Goal: Contribute content

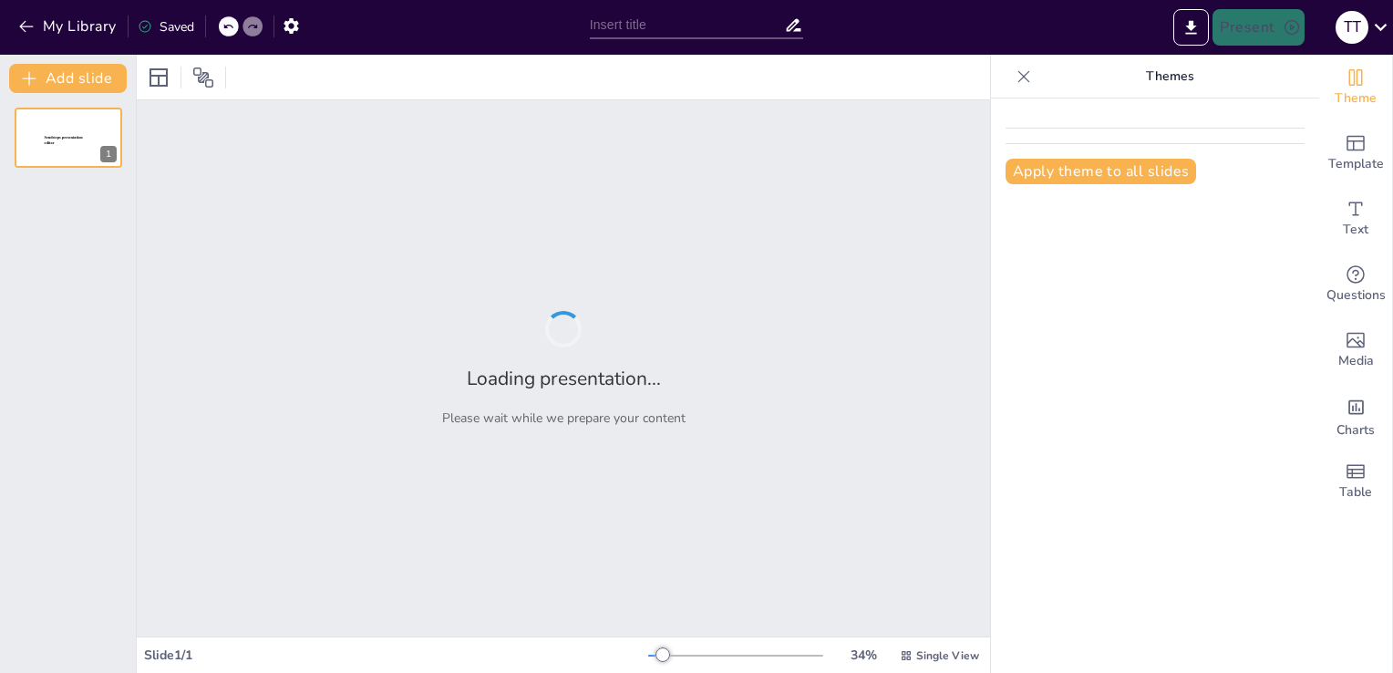
type input "Estudio del pensamiento pedagógico de [PERSON_NAME] y su vigencia en la Educaci…"
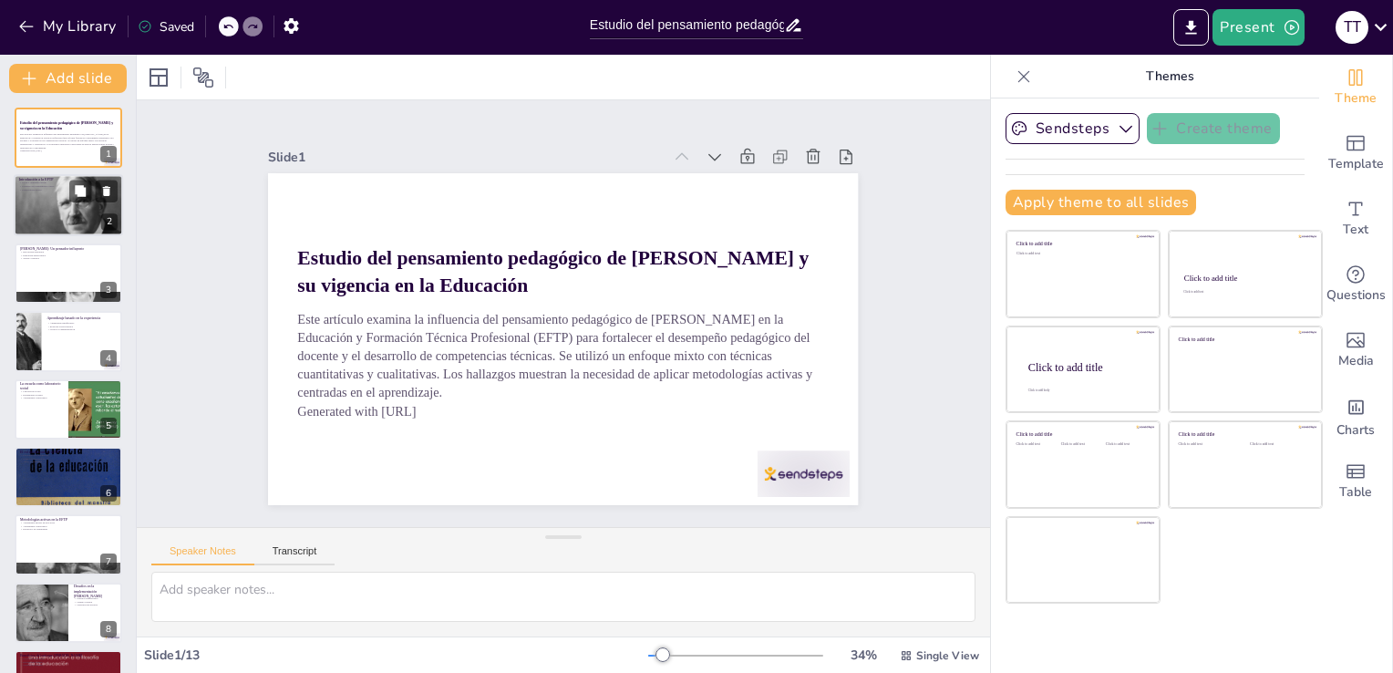
click at [92, 224] on div at bounding box center [69, 206] width 118 height 62
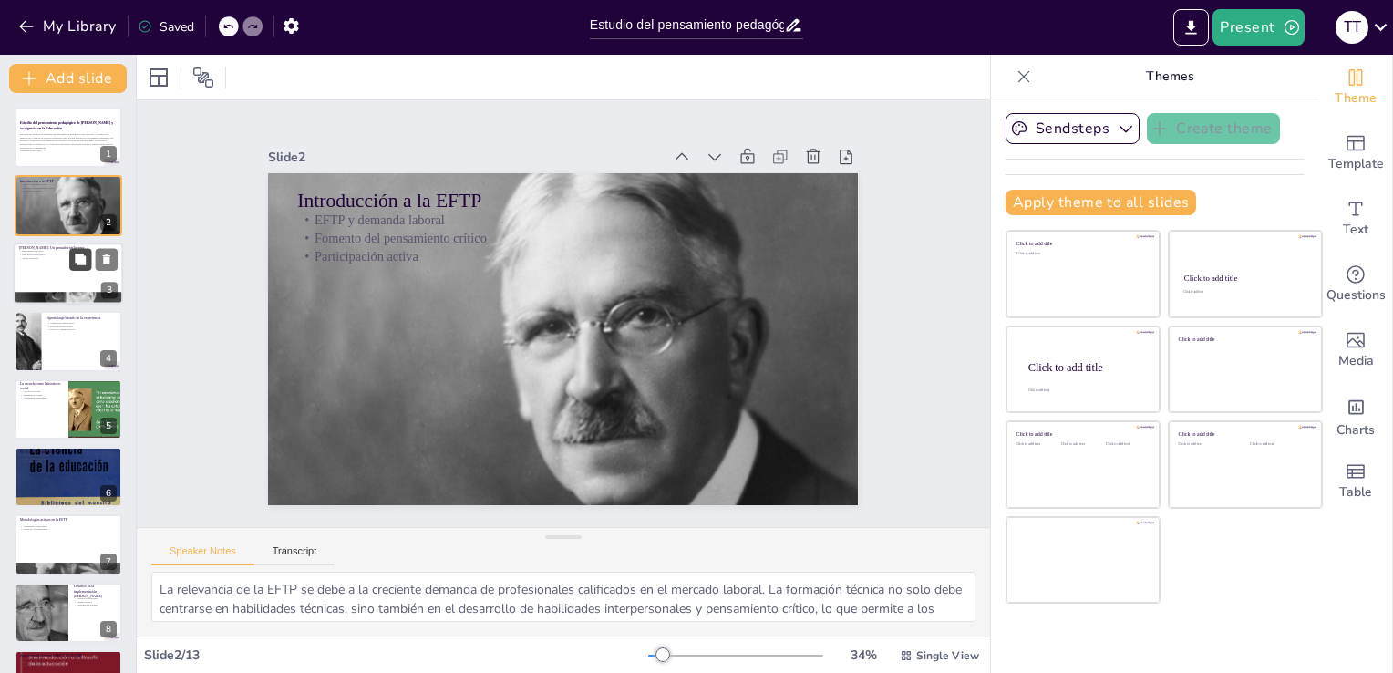
click at [81, 261] on icon at bounding box center [80, 259] width 11 height 11
type textarea "La revolución educativa que propuso [PERSON_NAME] cambió la forma en que se con…"
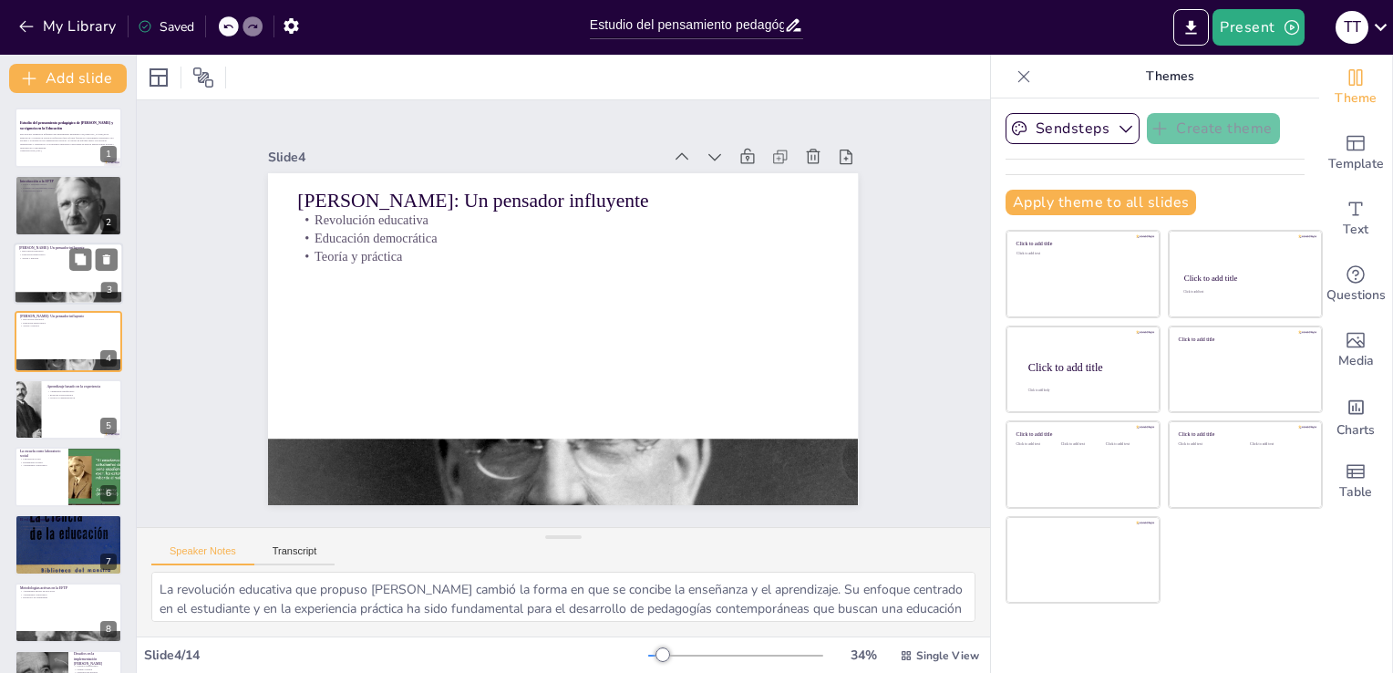
click at [58, 291] on div at bounding box center [68, 298] width 109 height 62
click at [58, 325] on p "Teoría y práctica" at bounding box center [68, 327] width 98 height 4
click at [77, 158] on div at bounding box center [68, 138] width 109 height 62
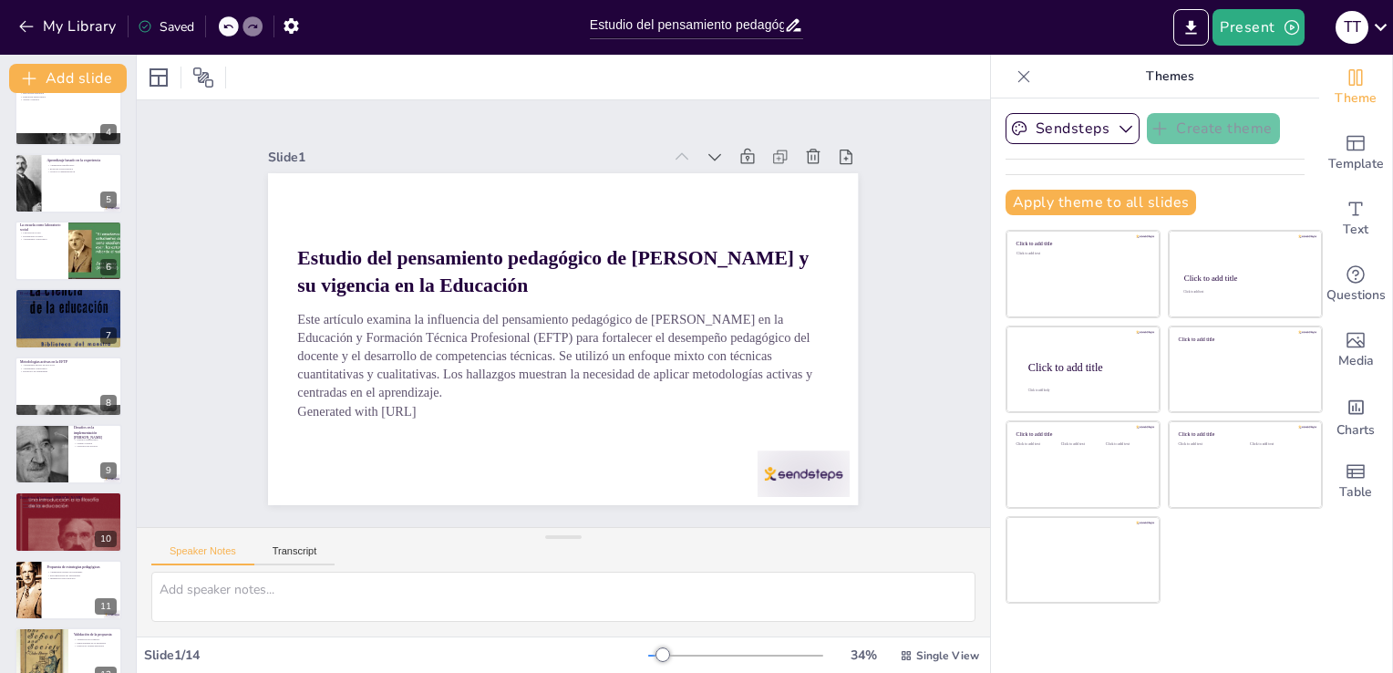
scroll to position [231, 0]
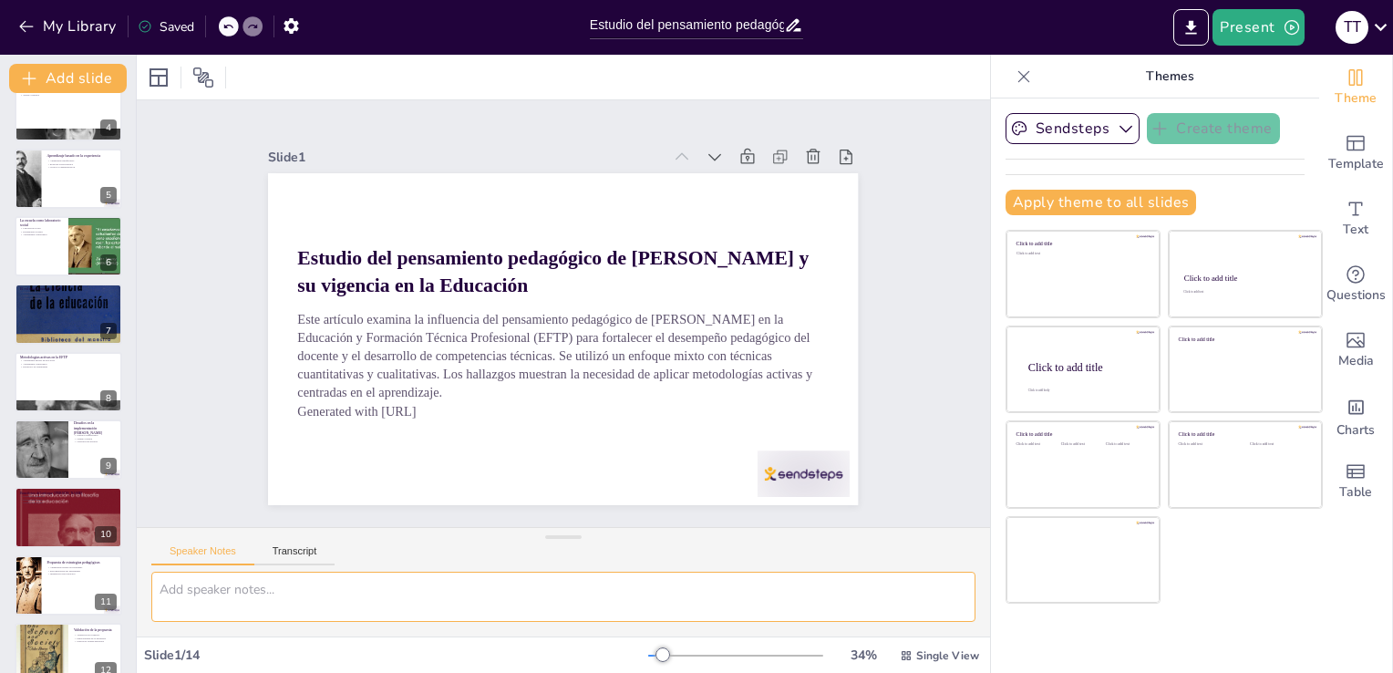
click at [233, 594] on textarea at bounding box center [563, 597] width 824 height 50
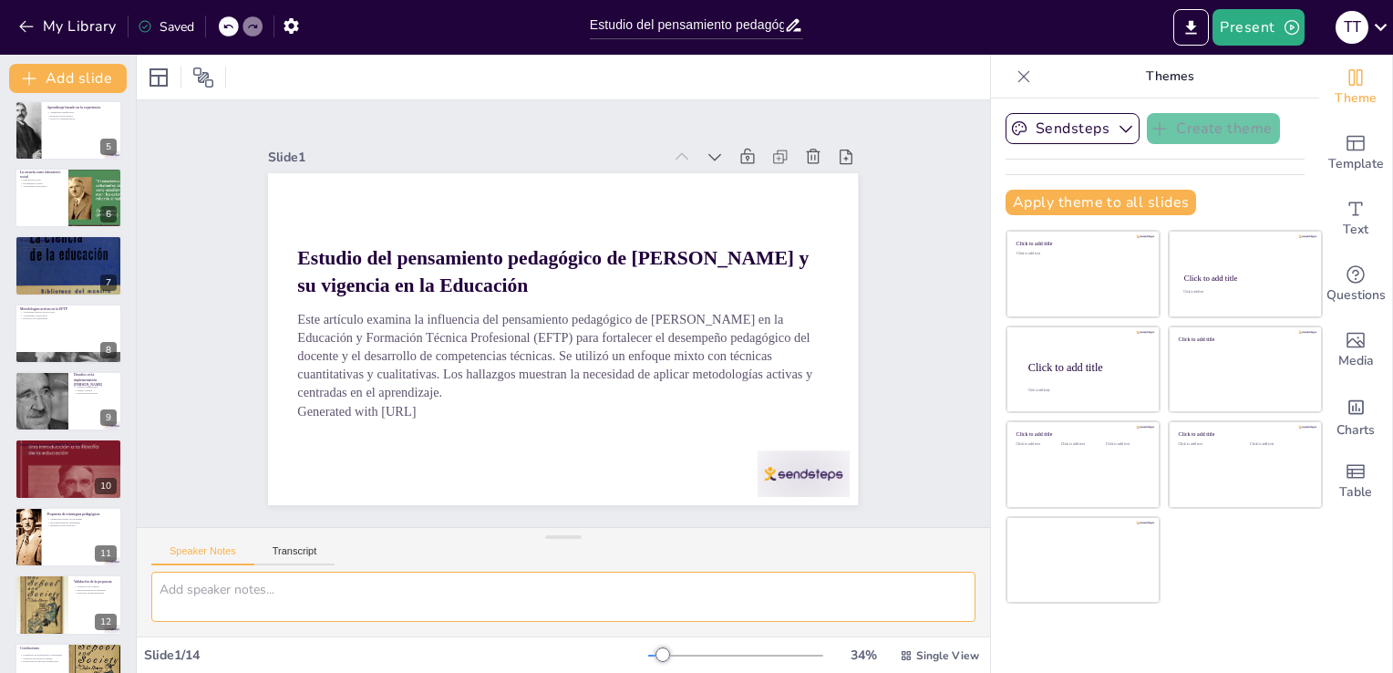
scroll to position [390, 0]
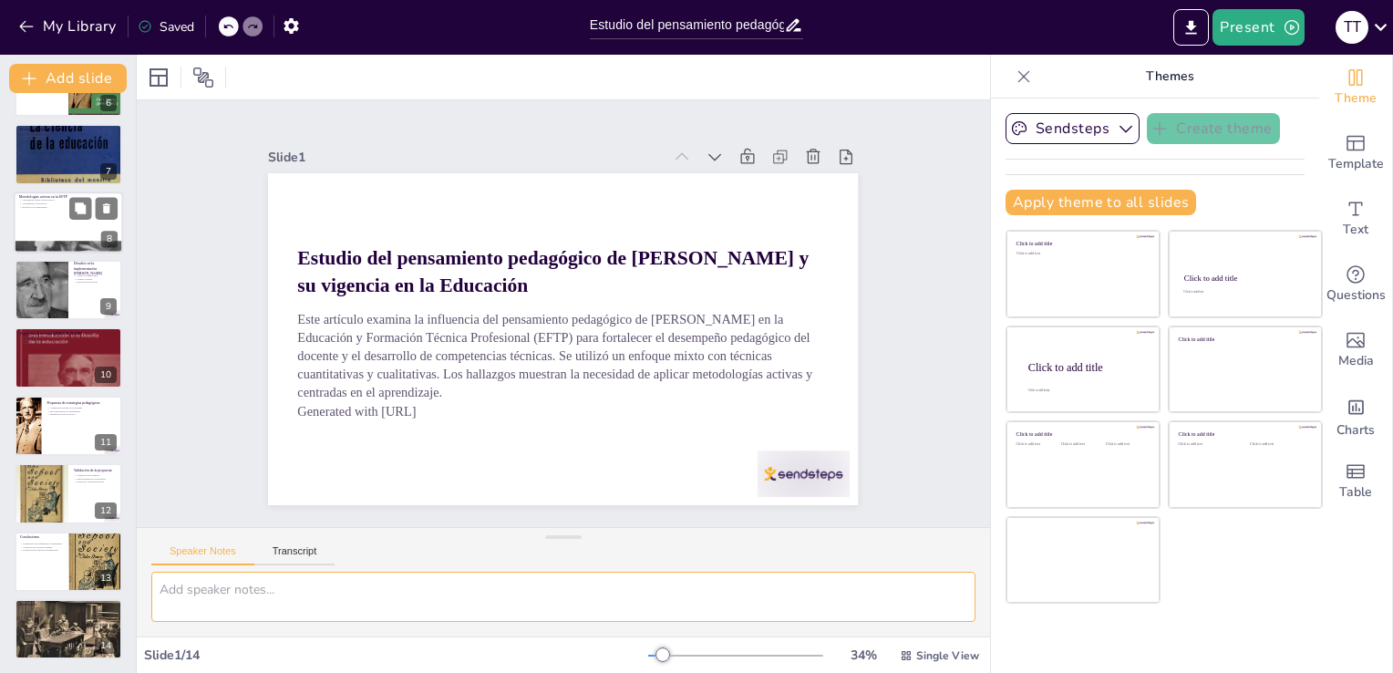
click at [75, 227] on div at bounding box center [68, 223] width 109 height 62
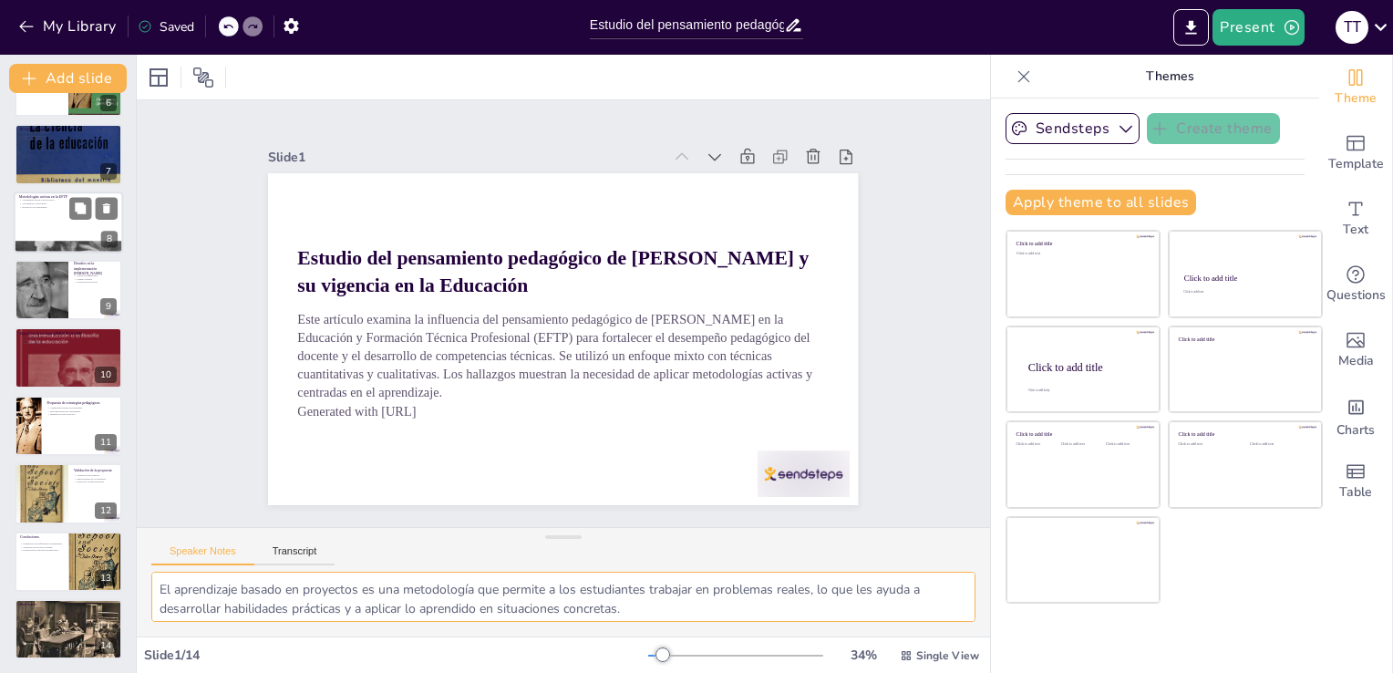
scroll to position [230, 0]
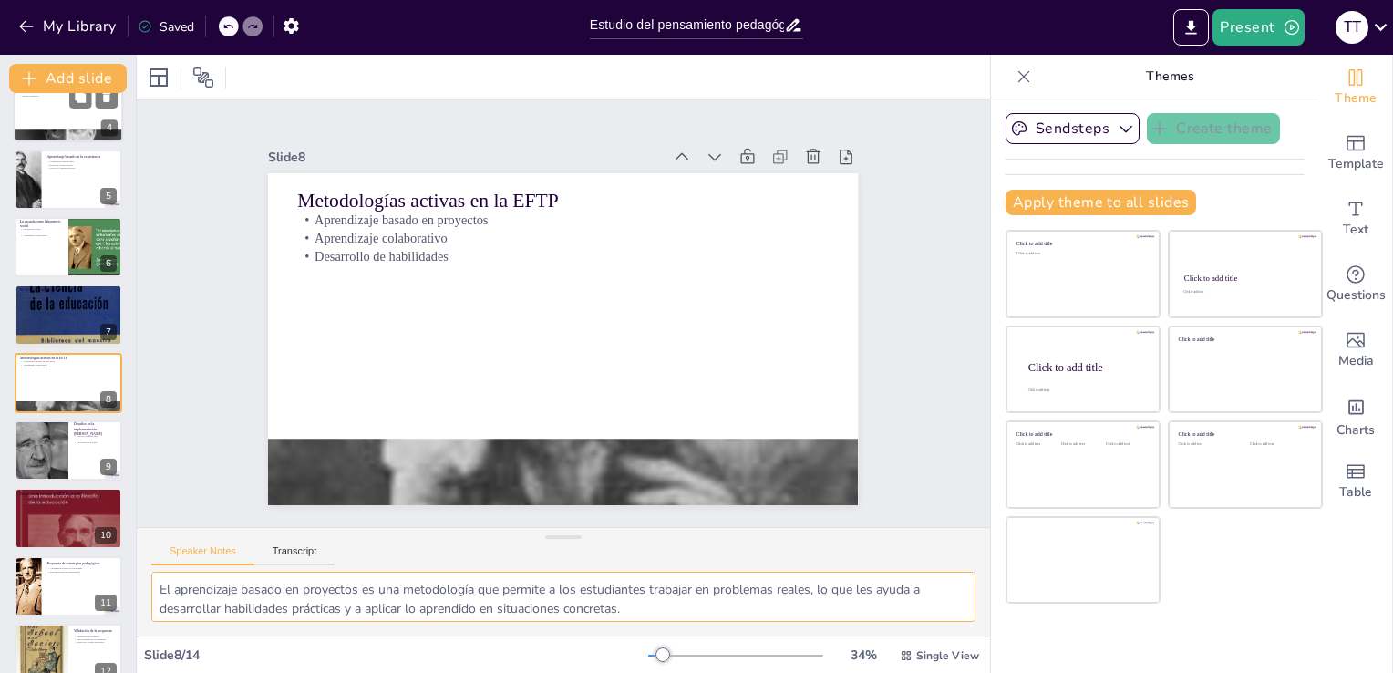
click at [60, 125] on div at bounding box center [68, 111] width 109 height 62
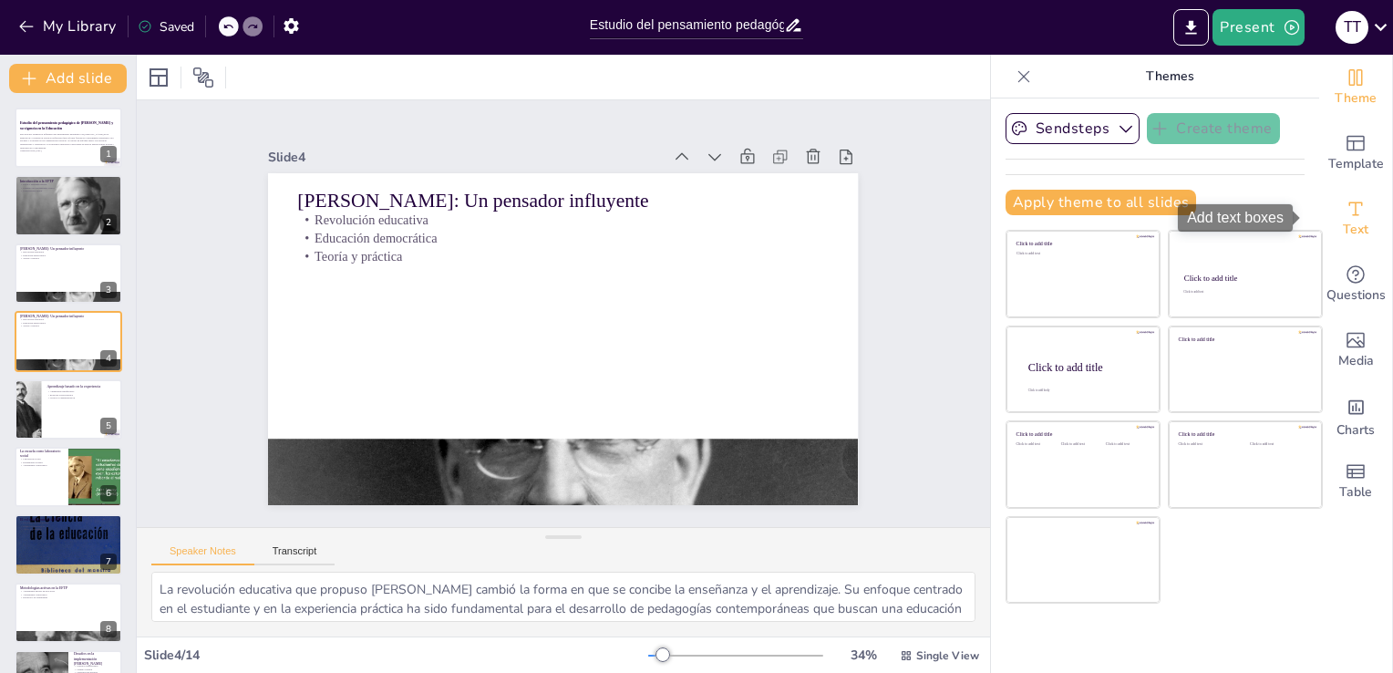
click at [1345, 217] on icon "Add text boxes" at bounding box center [1356, 209] width 22 height 22
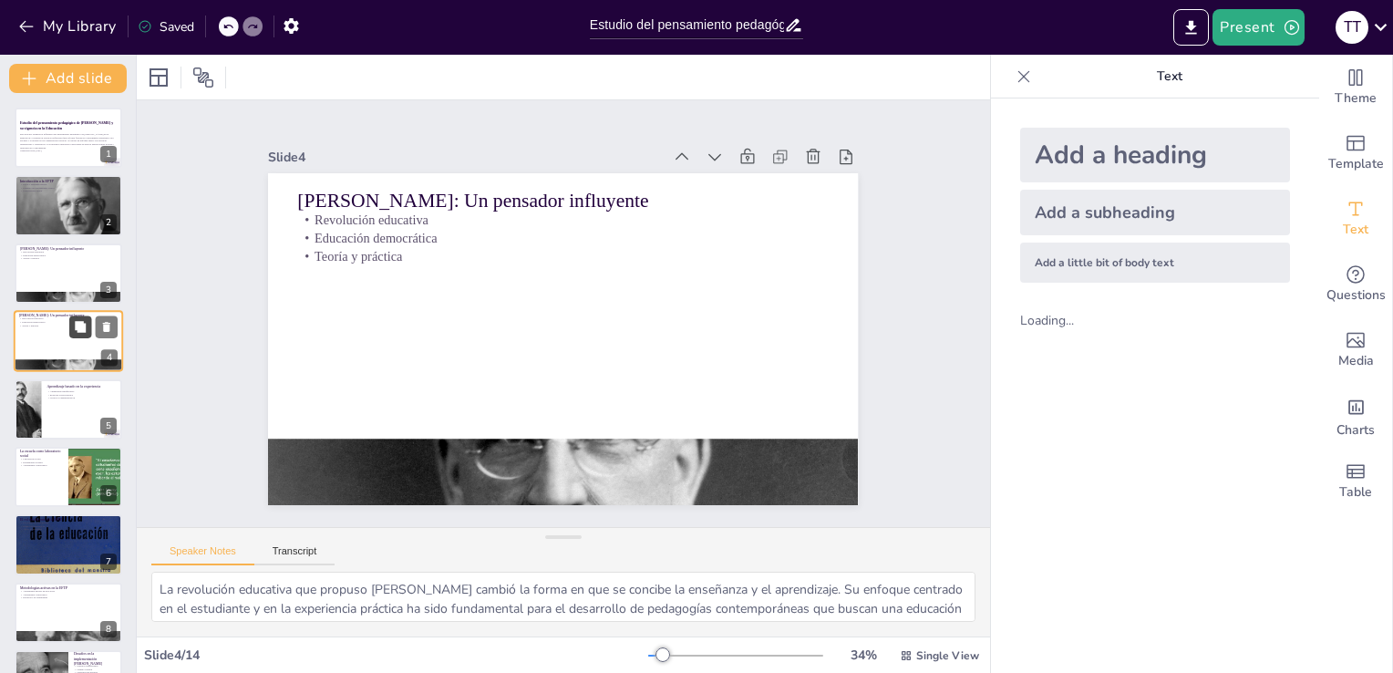
click at [82, 326] on icon at bounding box center [80, 326] width 11 height 11
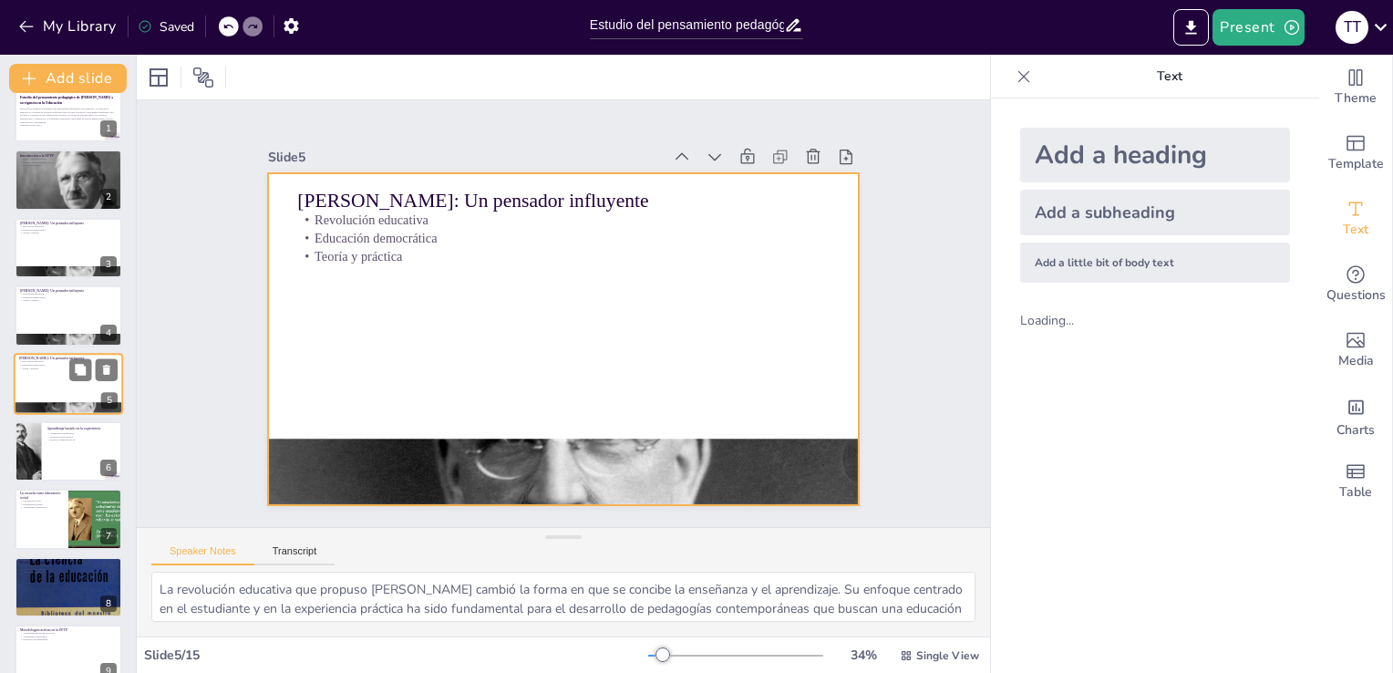
click at [82, 395] on div at bounding box center [68, 384] width 109 height 62
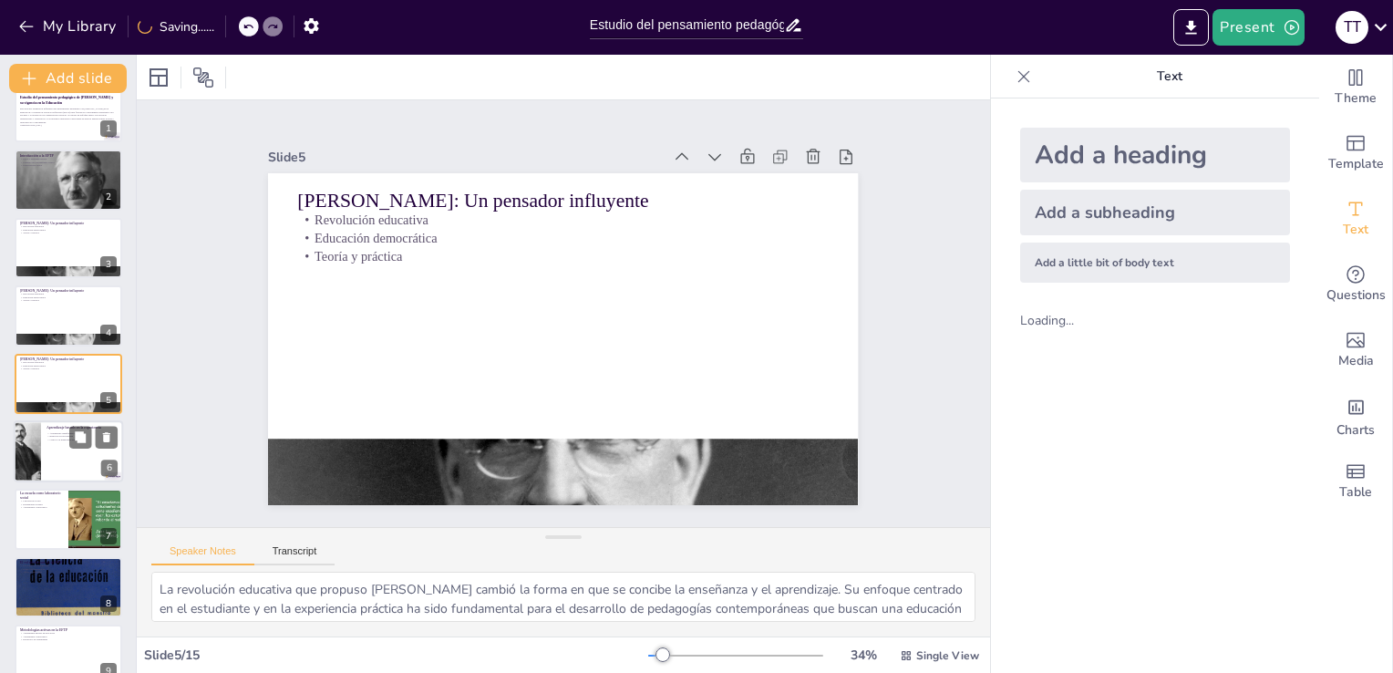
click at [81, 456] on div at bounding box center [68, 451] width 109 height 62
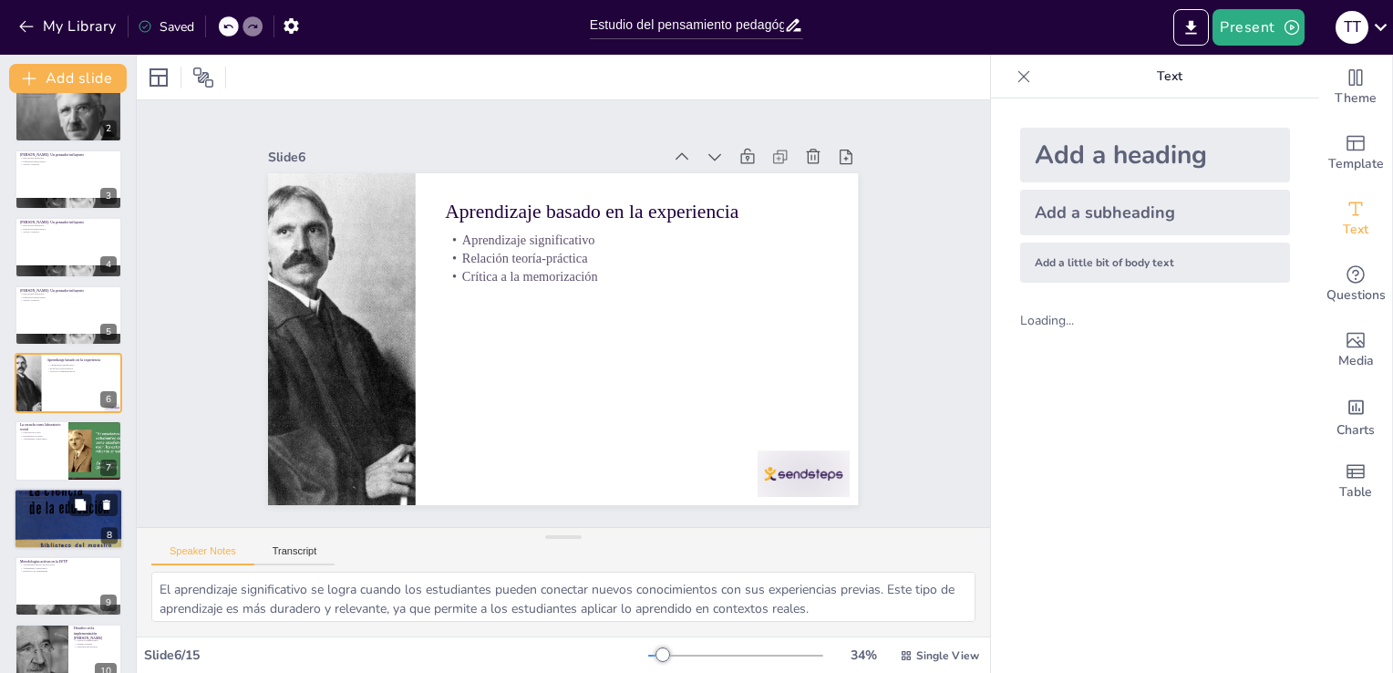
click at [71, 526] on div at bounding box center [68, 519] width 109 height 179
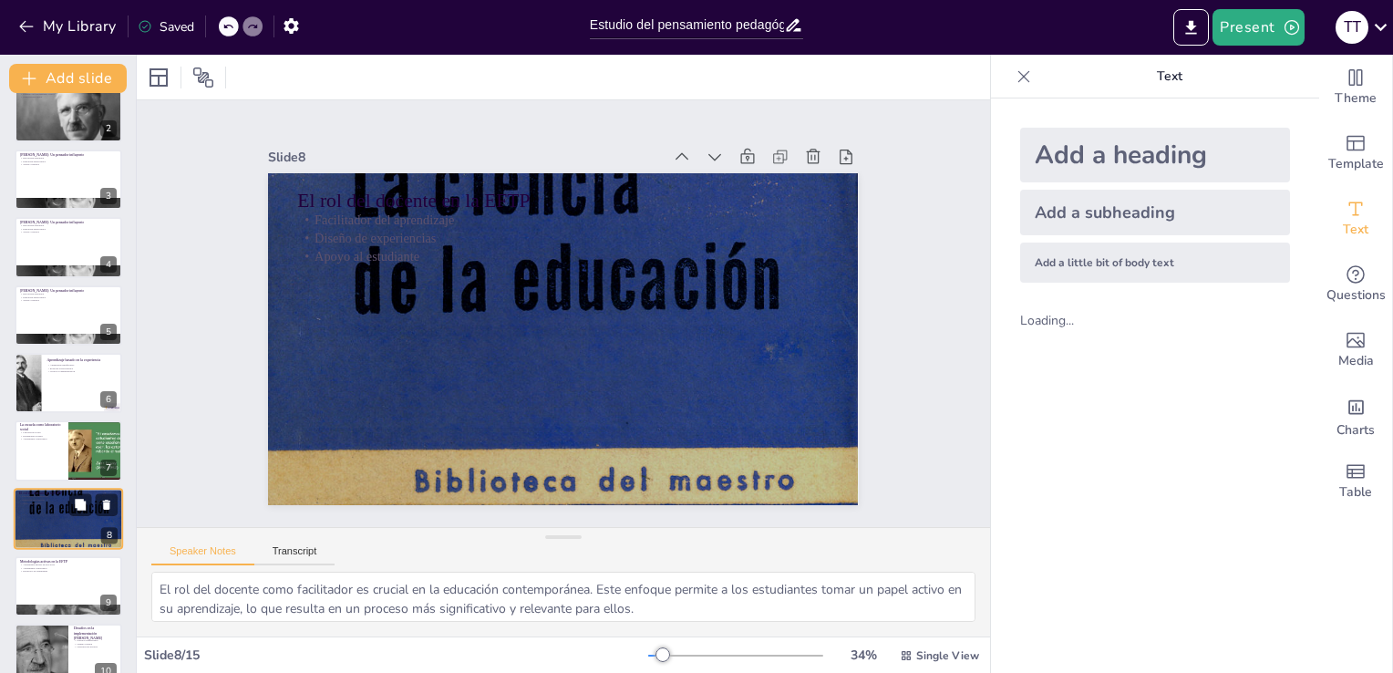
scroll to position [230, 0]
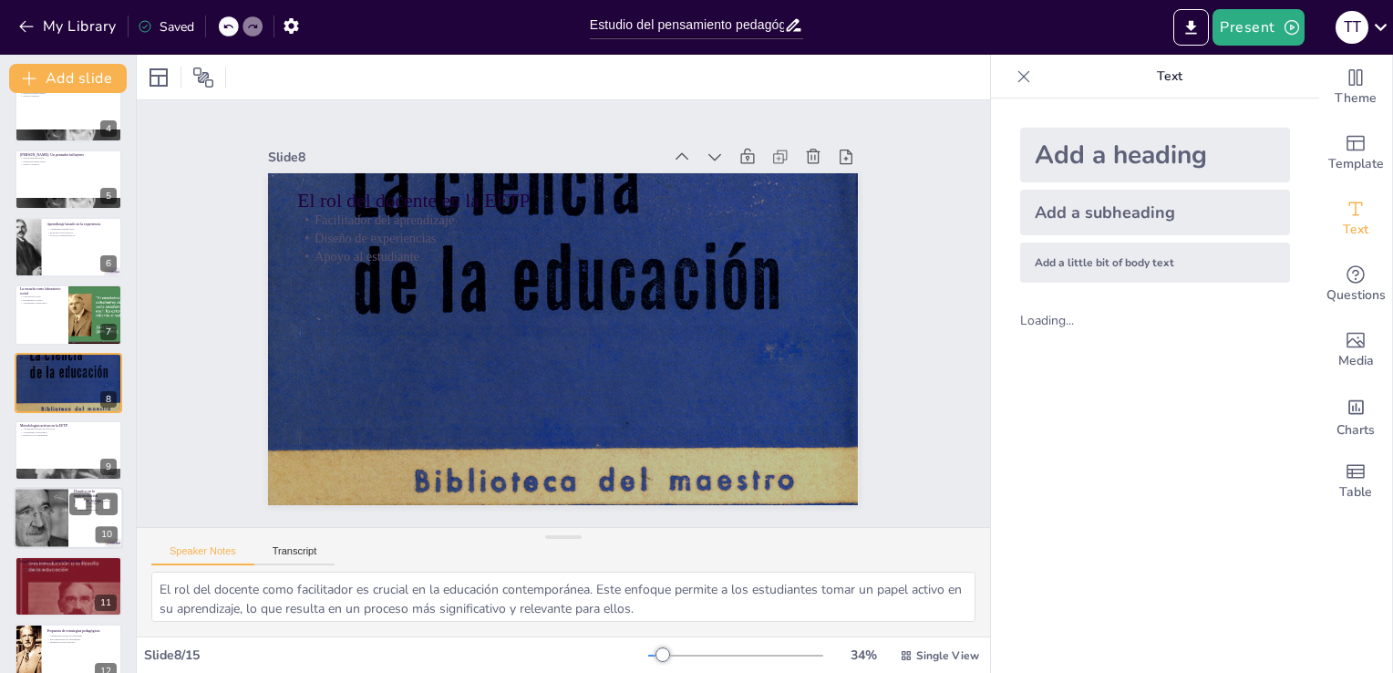
click at [88, 519] on div at bounding box center [68, 519] width 109 height 62
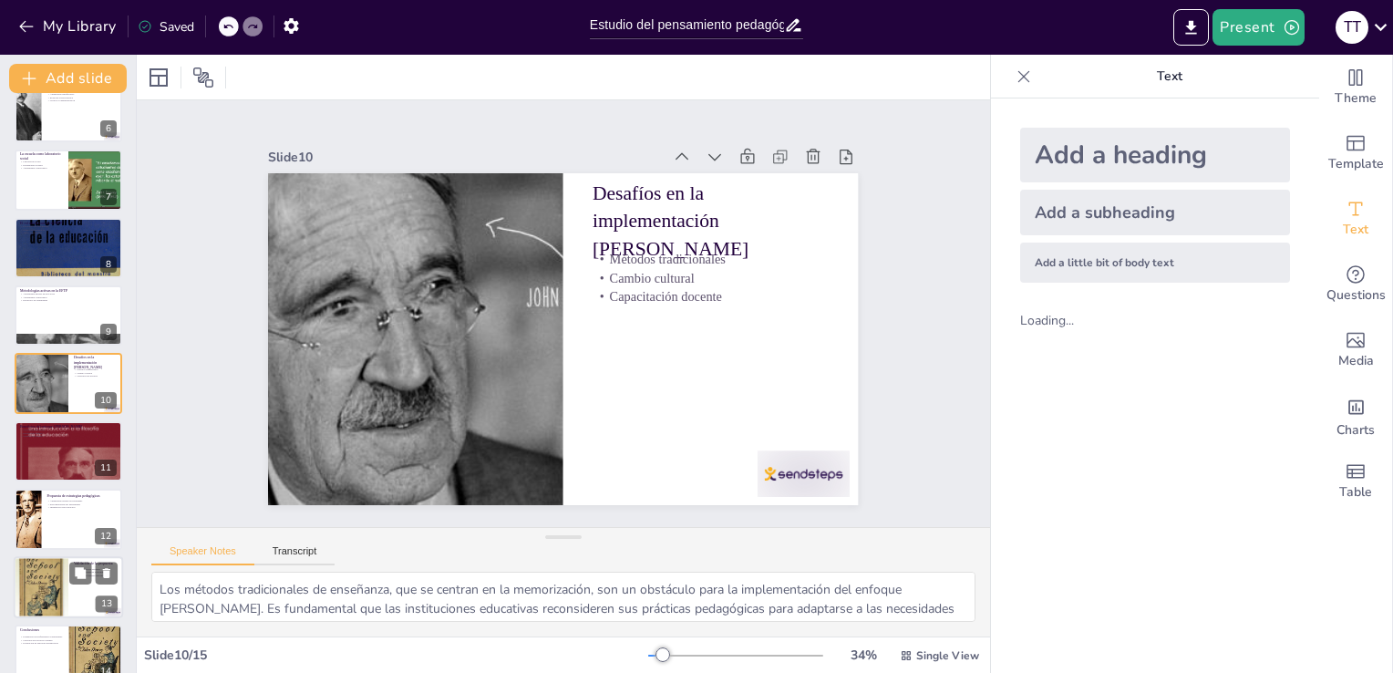
click at [57, 604] on div at bounding box center [41, 587] width 55 height 72
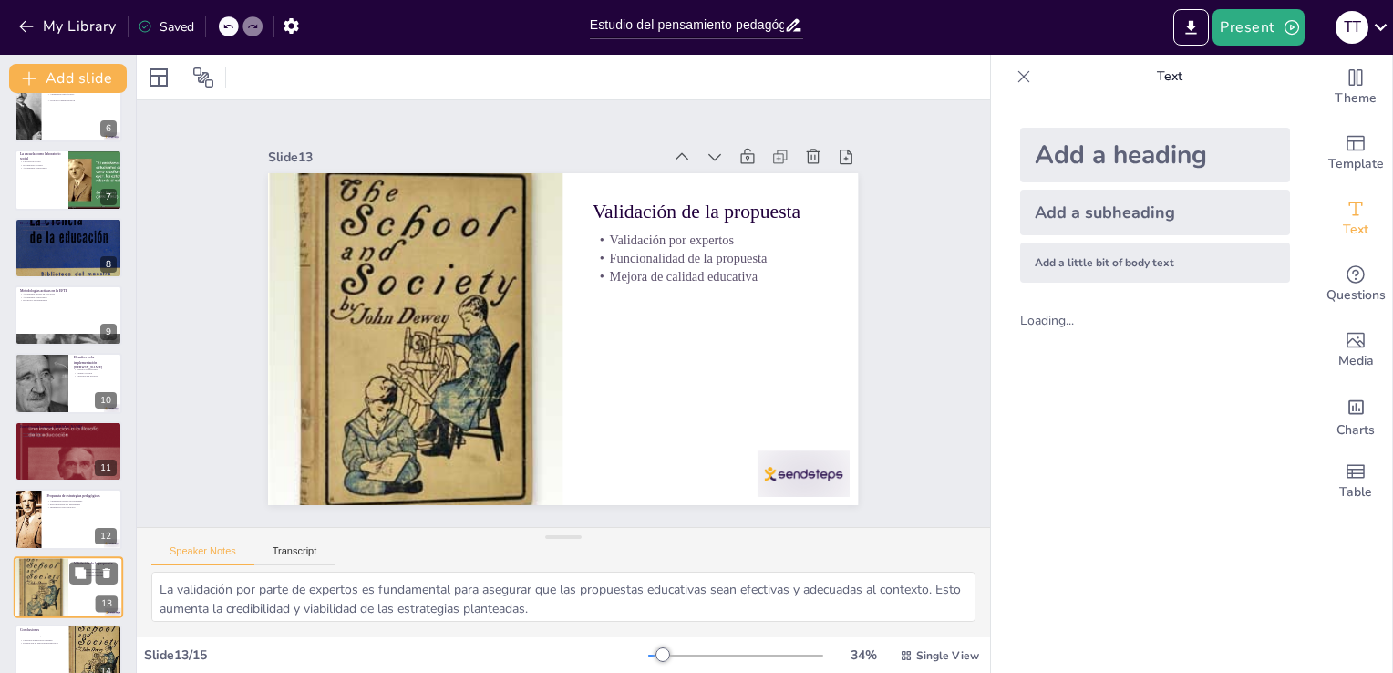
scroll to position [460, 0]
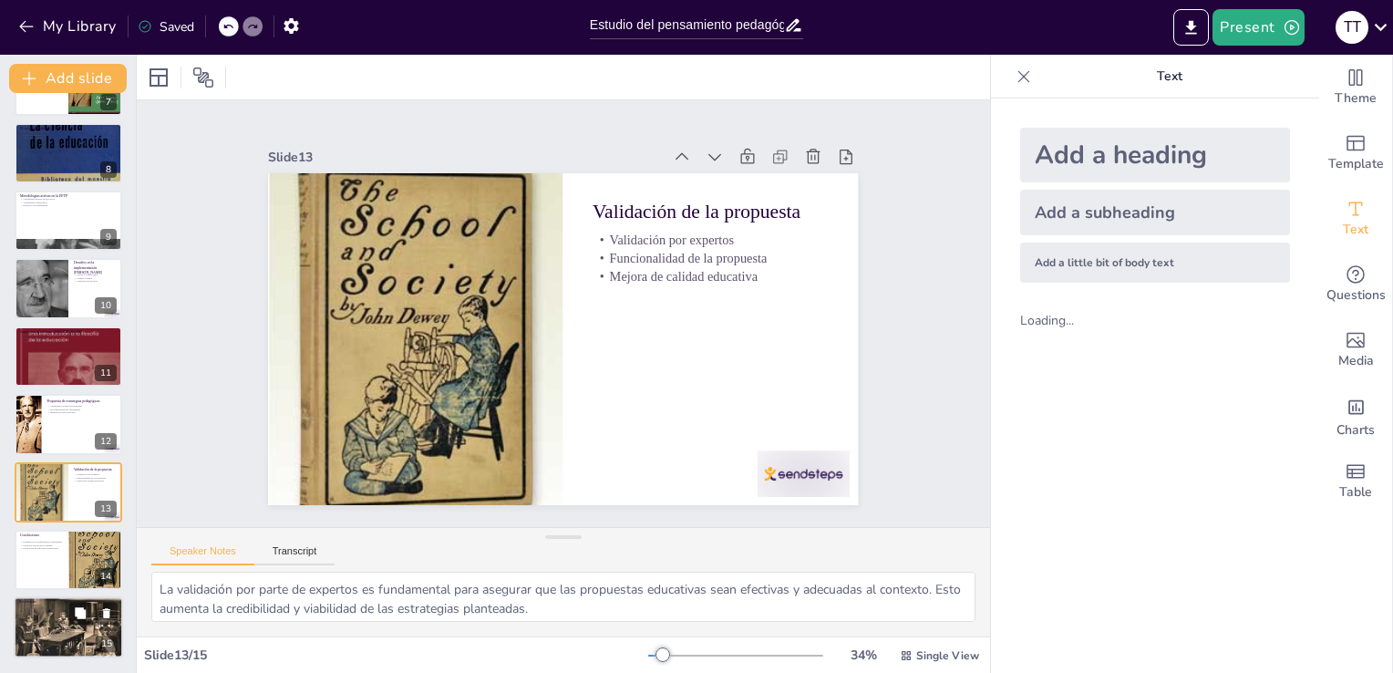
click at [50, 647] on div at bounding box center [68, 628] width 109 height 109
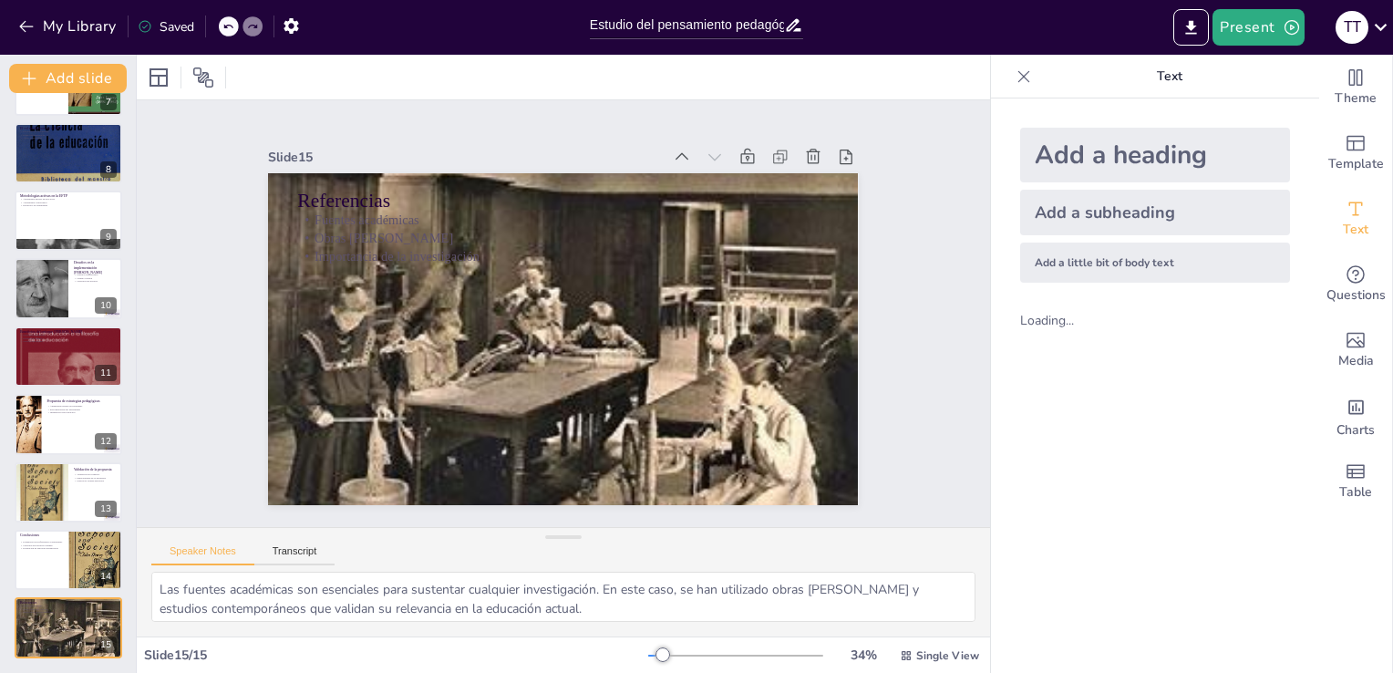
scroll to position [459, 0]
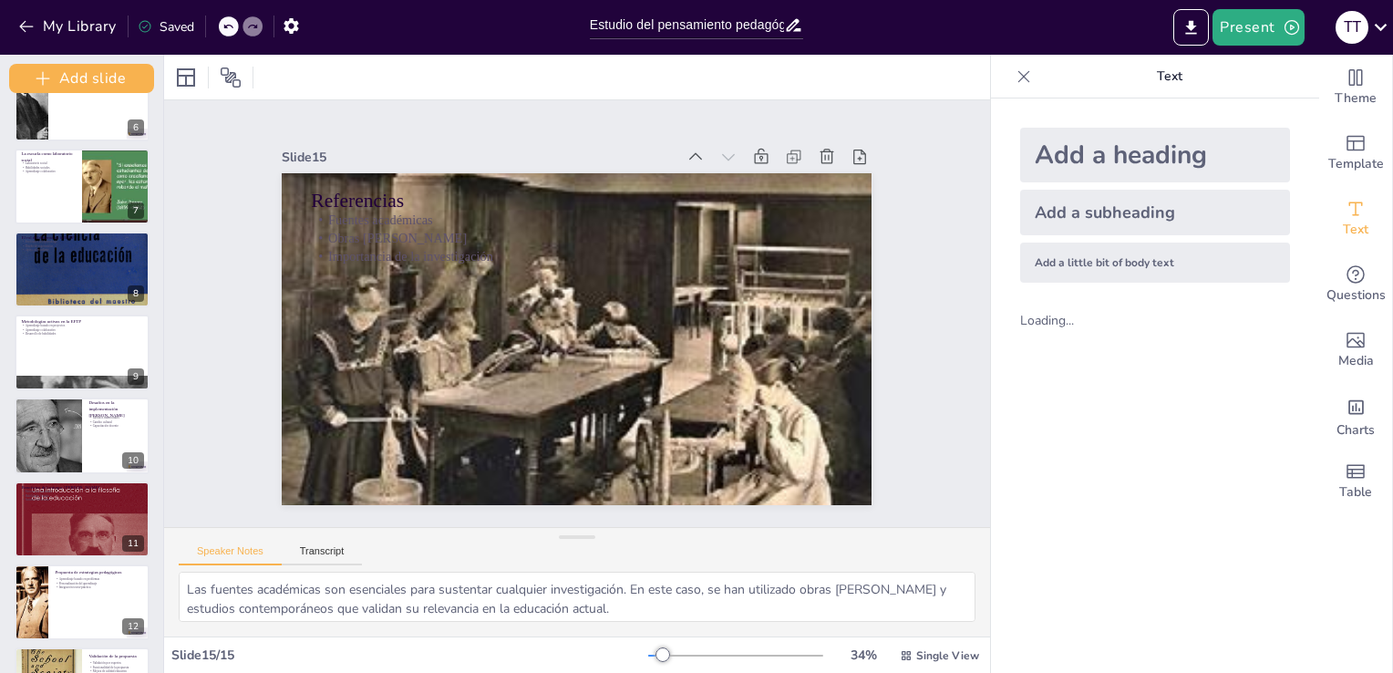
drag, startPoint x: 132, startPoint y: 562, endPoint x: 132, endPoint y: 478, distance: 83.9
click at [132, 478] on div "Add slide Estudio del pensamiento pedagógico de [PERSON_NAME] y su vigencia en …" at bounding box center [82, 364] width 164 height 618
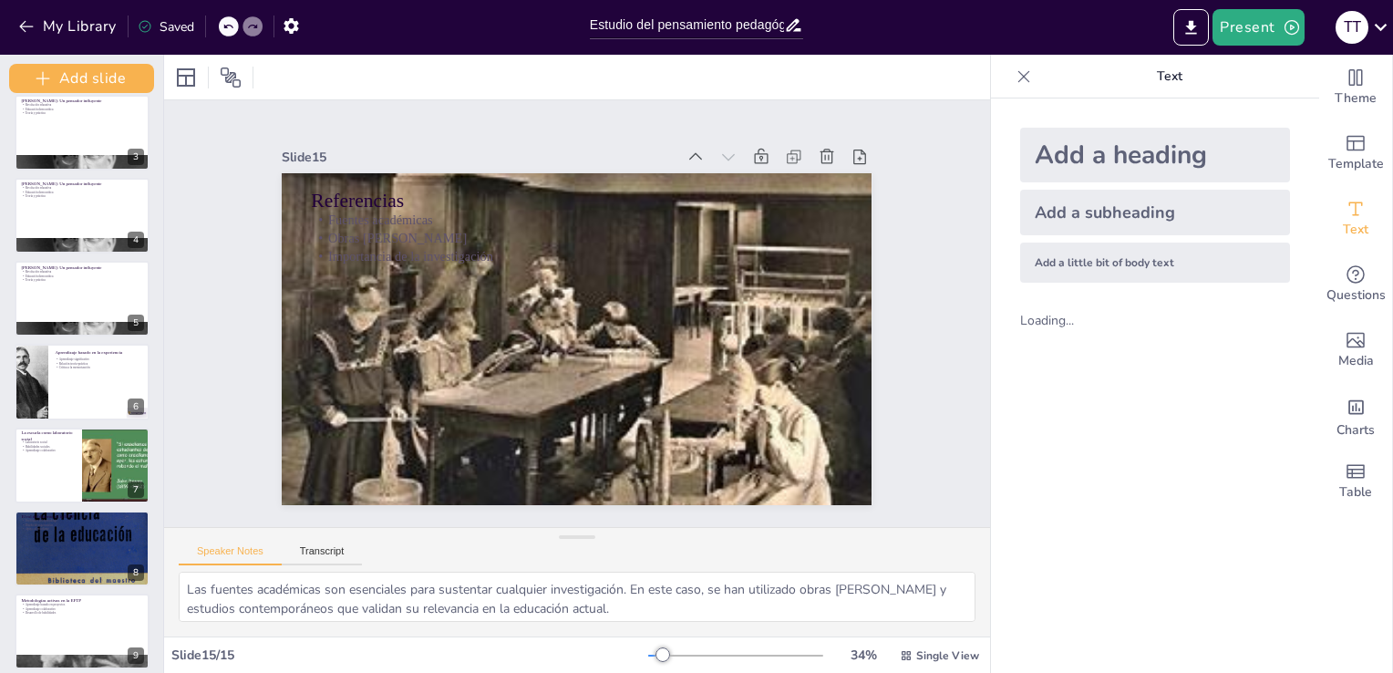
scroll to position [0, 0]
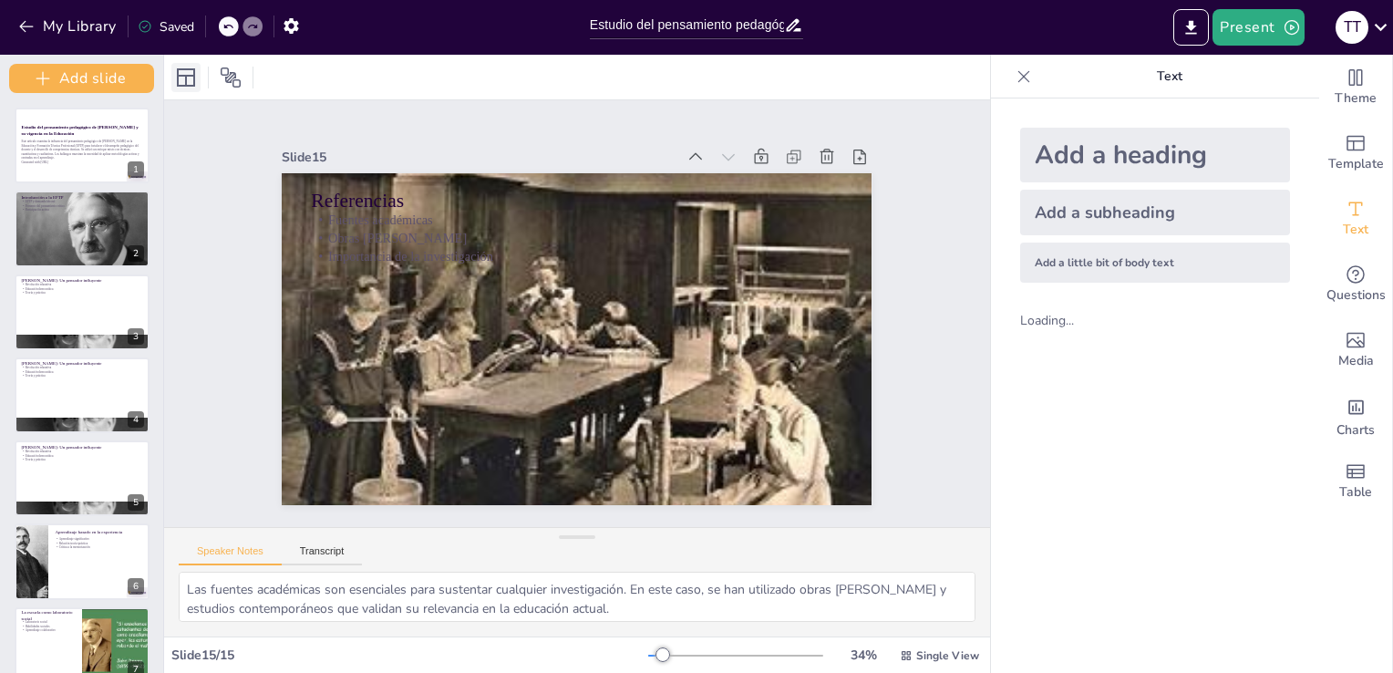
click at [188, 76] on icon at bounding box center [186, 77] width 18 height 18
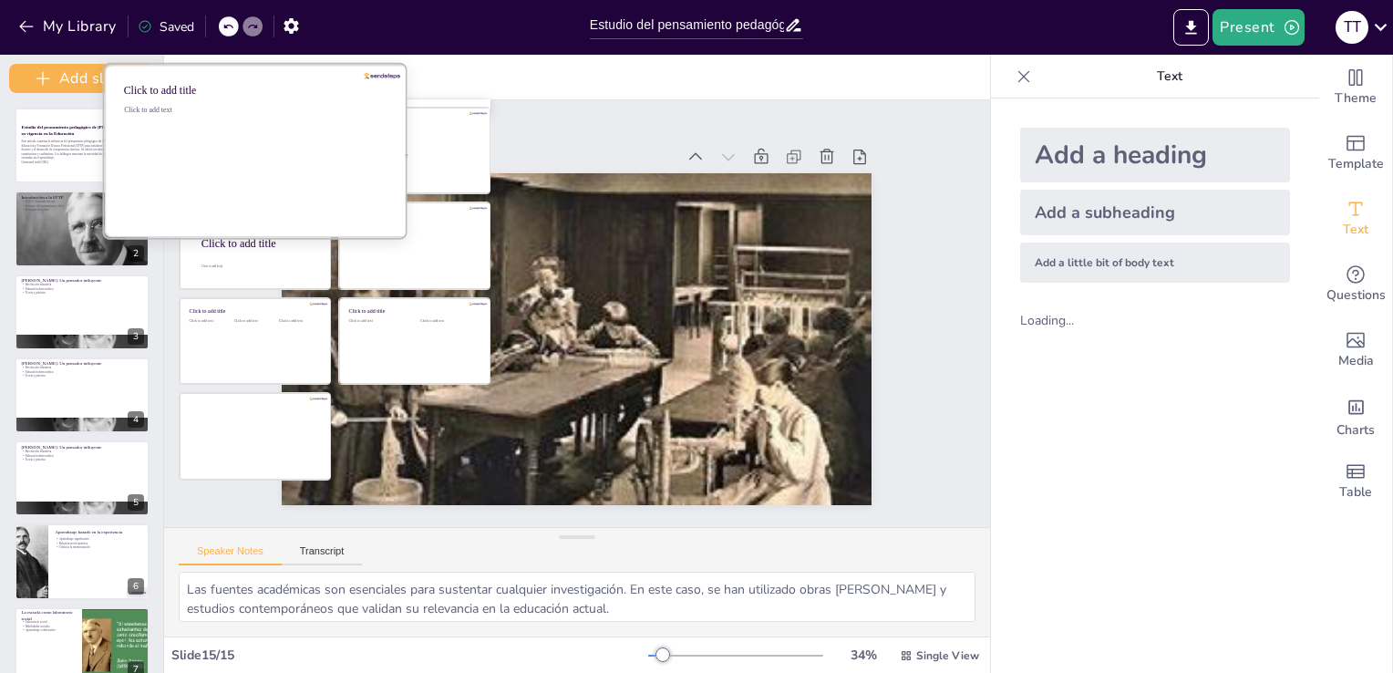
click at [260, 129] on div "Click to add text" at bounding box center [254, 162] width 261 height 113
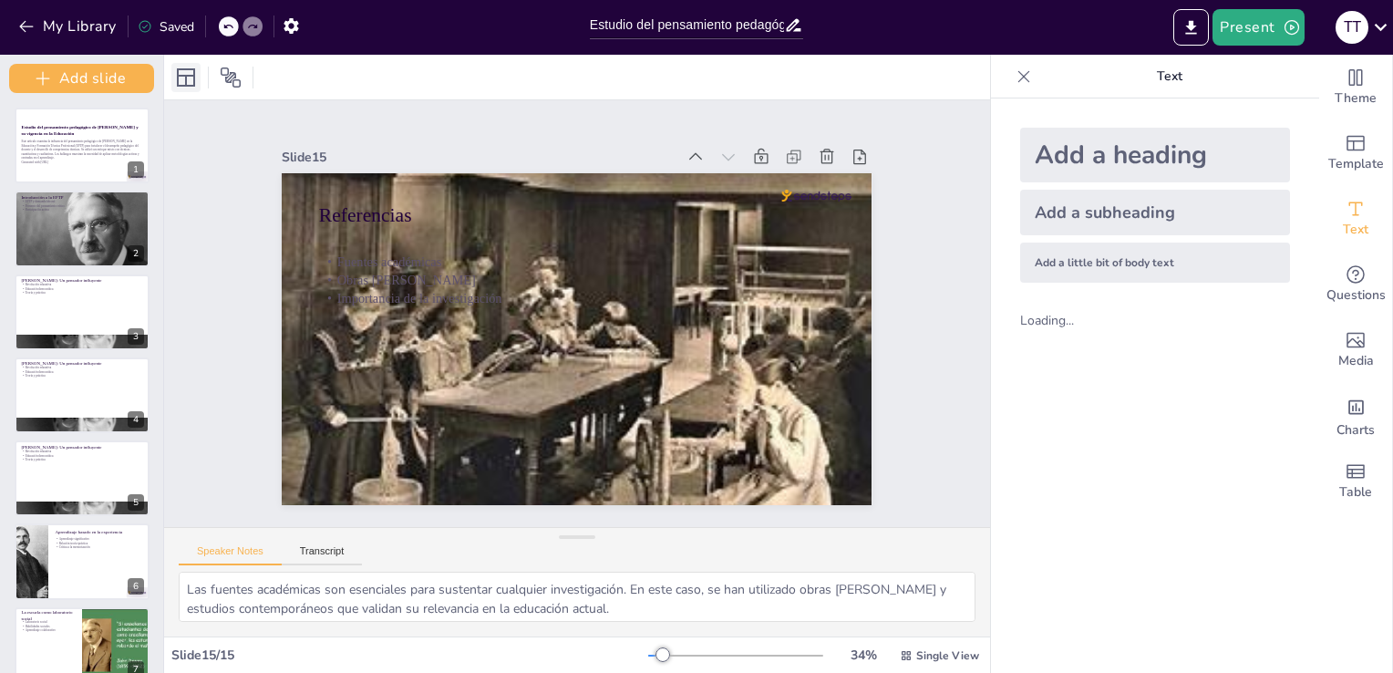
click at [190, 76] on icon at bounding box center [186, 77] width 18 height 18
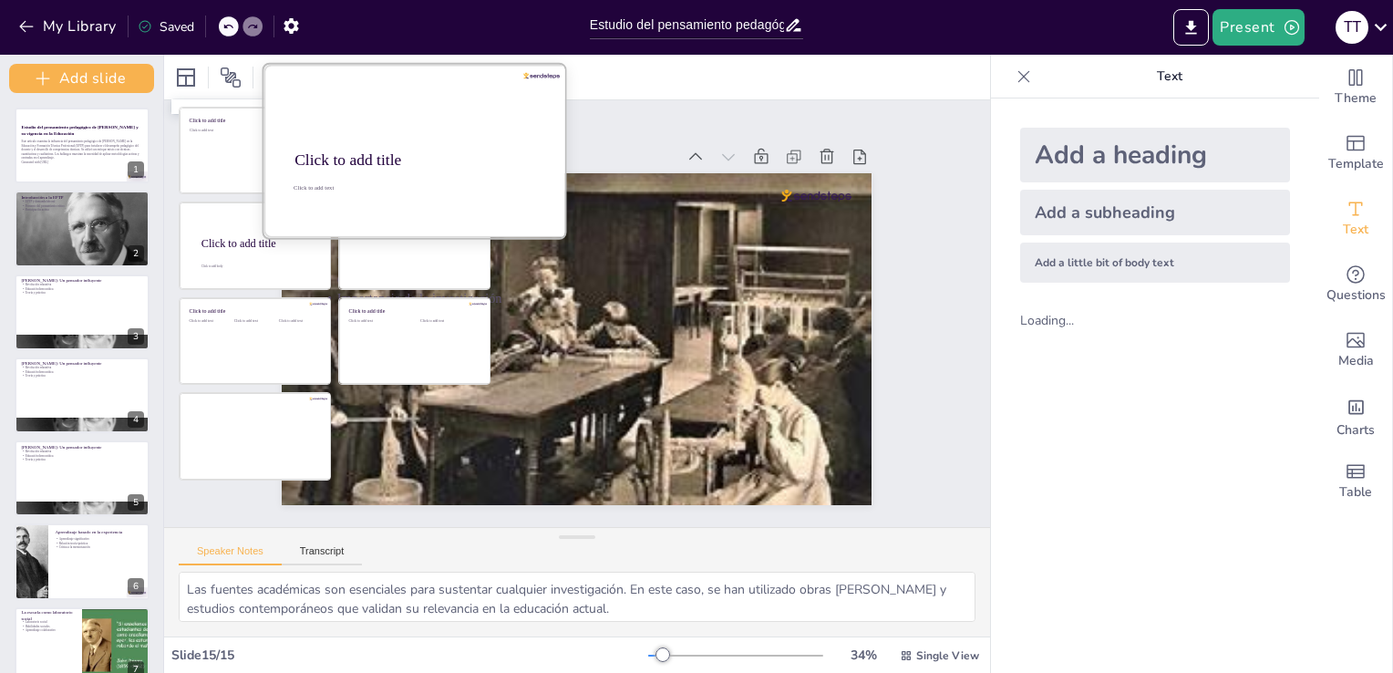
click at [434, 159] on div "Click to add title" at bounding box center [416, 159] width 242 height 18
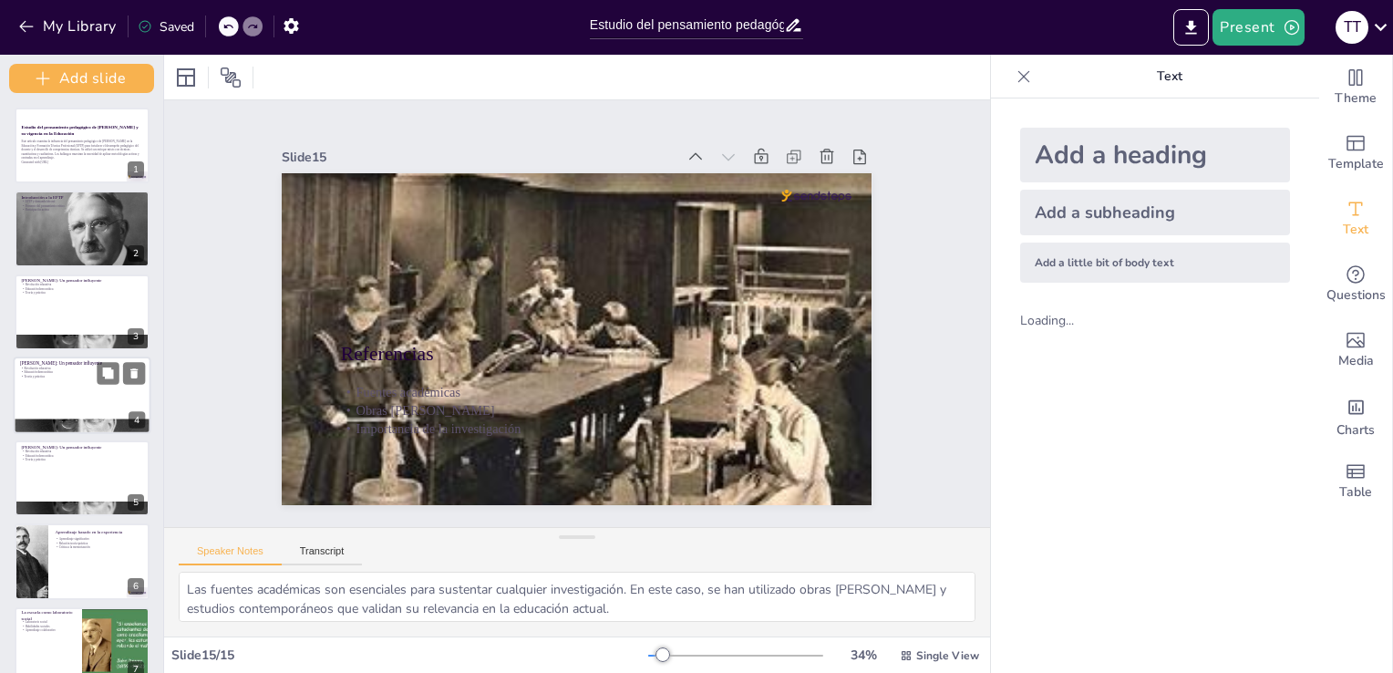
click at [109, 388] on div at bounding box center [83, 396] width 138 height 78
type textarea "La revolución educativa que propuso [PERSON_NAME] cambió la forma en que se con…"
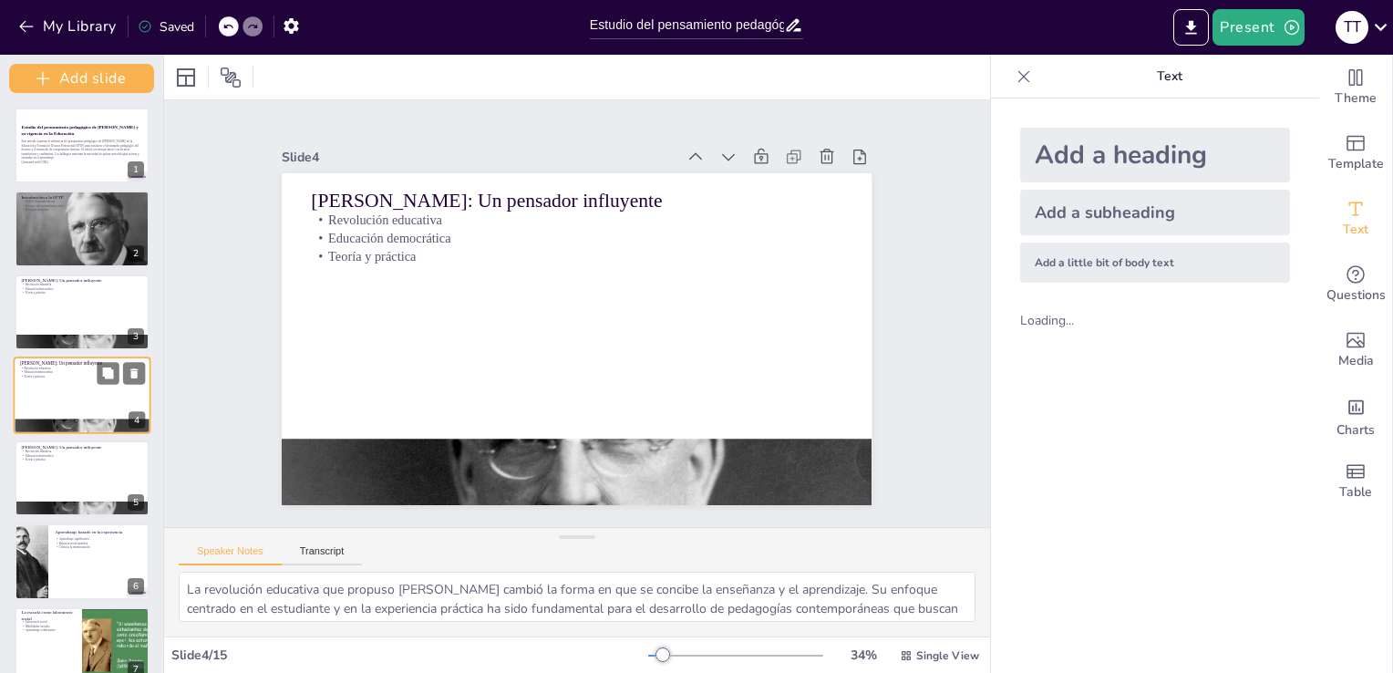
scroll to position [12, 0]
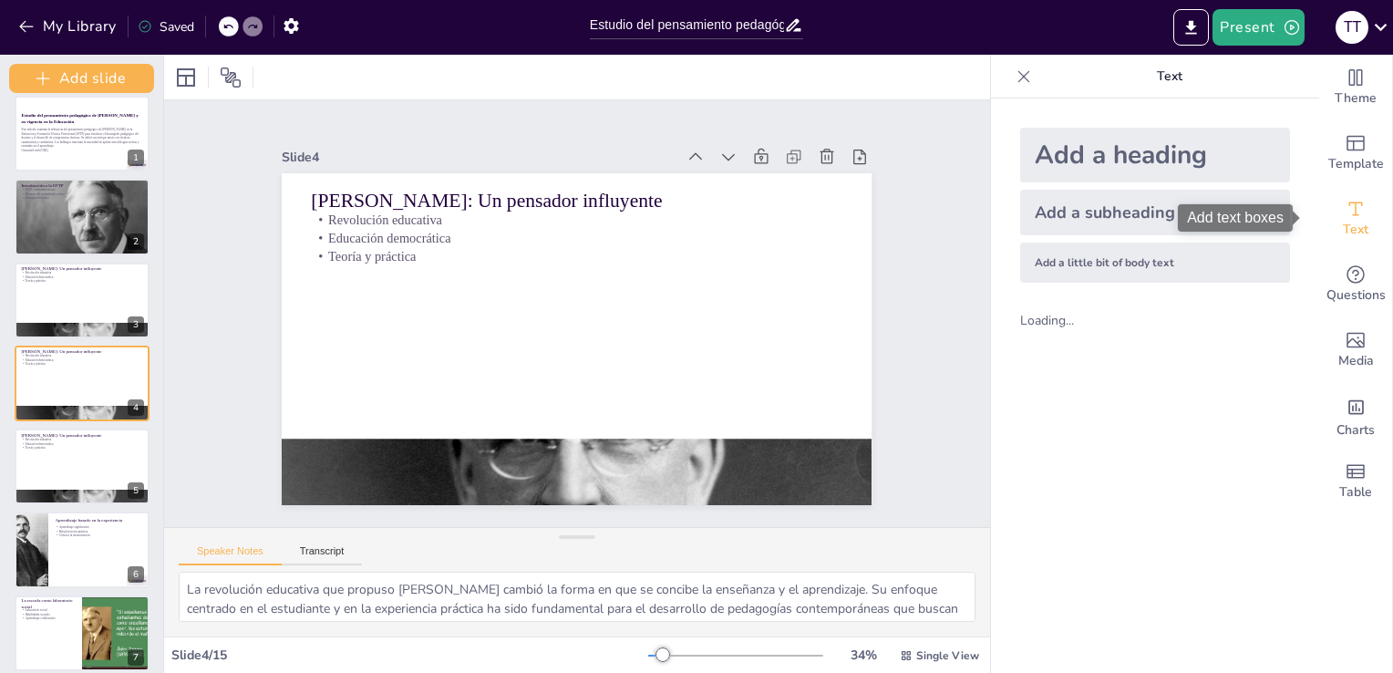
click at [1345, 248] on div "Text" at bounding box center [1356, 219] width 73 height 66
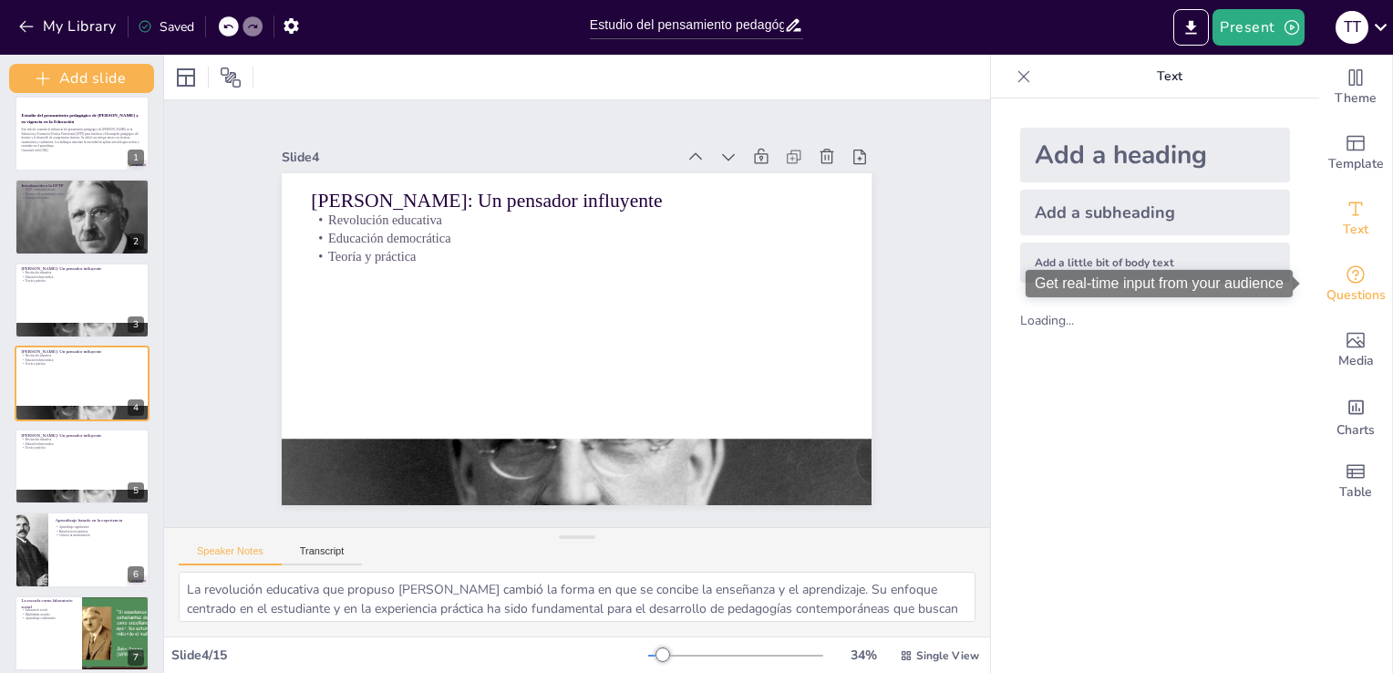
click at [1347, 283] on icon "Get real-time input from your audience" at bounding box center [1356, 274] width 18 height 18
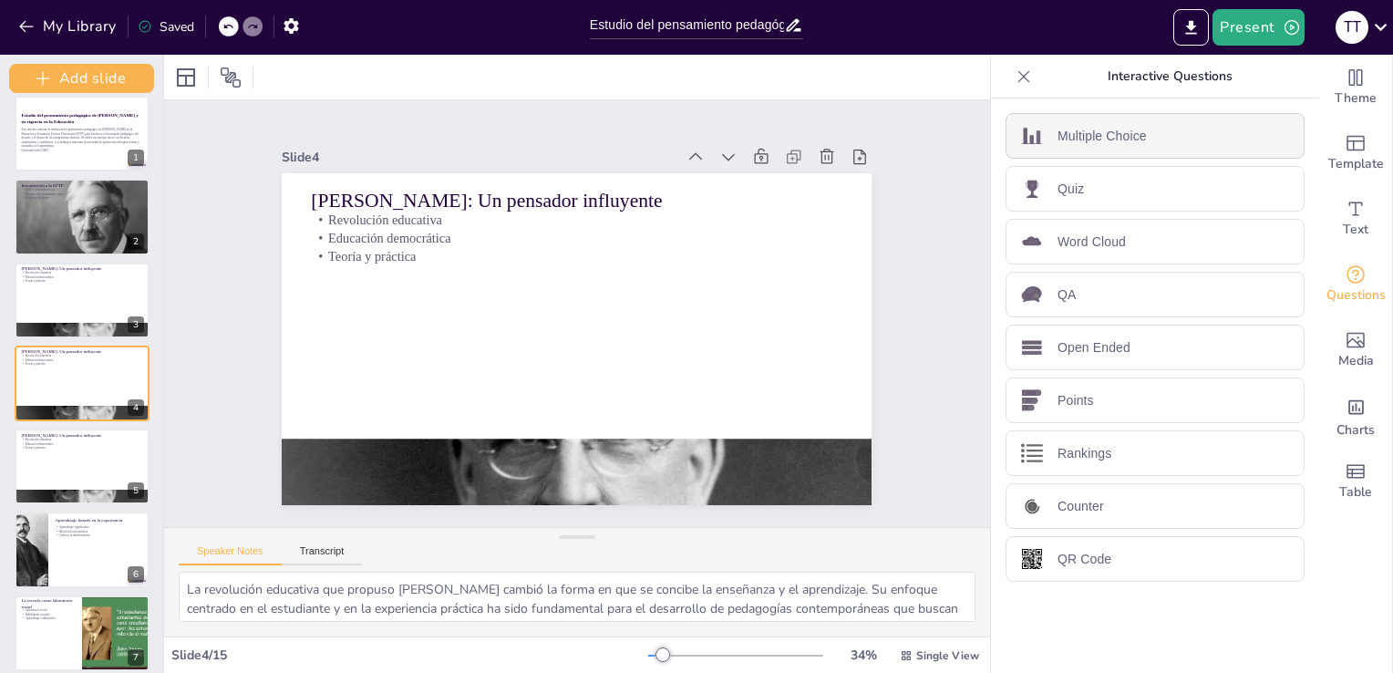
click at [1211, 134] on div "Multiple Choice" at bounding box center [1155, 136] width 299 height 46
